Goal: Task Accomplishment & Management: Use online tool/utility

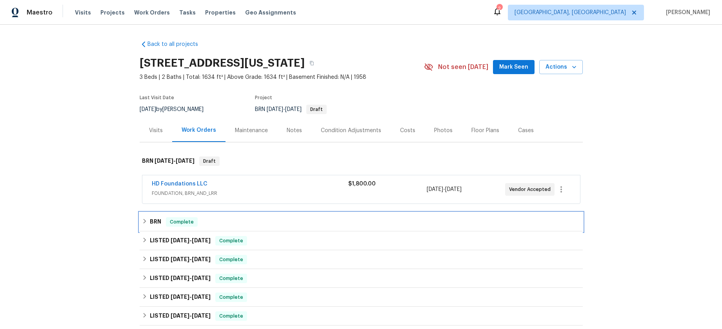
click at [150, 223] on h6 "BRN" at bounding box center [155, 221] width 11 height 9
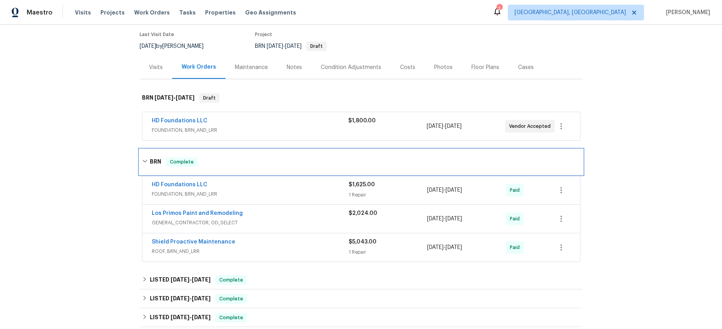
scroll to position [65, 0]
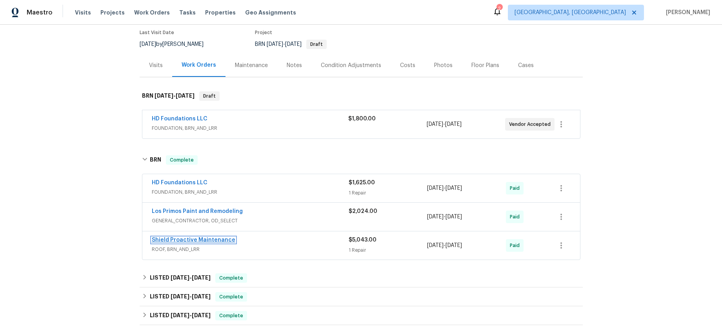
click at [206, 238] on link "Shield Proactive Maintenance" at bounding box center [194, 239] width 84 height 5
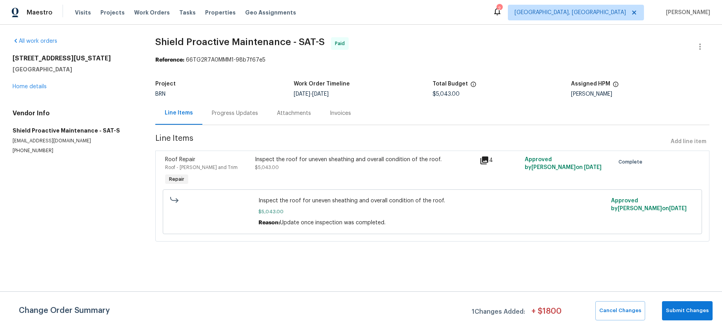
click at [341, 111] on div "Invoices" at bounding box center [340, 113] width 21 height 8
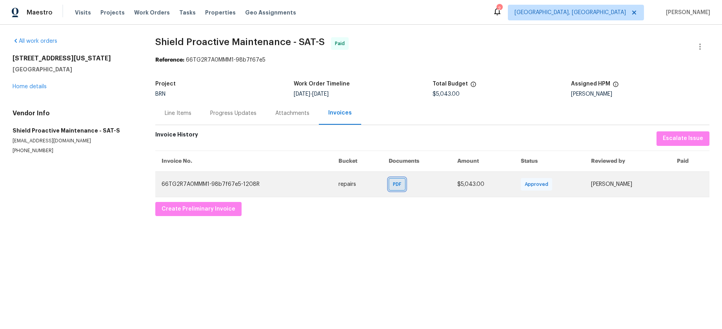
click at [389, 189] on div "PDF" at bounding box center [397, 184] width 17 height 13
